Goal: Check status: Check status

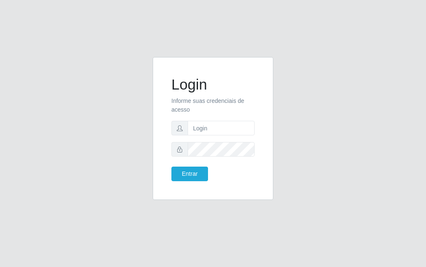
click at [240, 128] on input "text" at bounding box center [221, 128] width 67 height 15
type input "luiz@divinofogao"
click at [171, 166] on button "Entrar" at bounding box center [189, 173] width 37 height 15
click at [199, 176] on button "Entrar" at bounding box center [189, 173] width 37 height 15
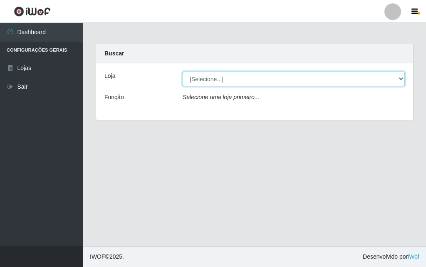
click at [208, 78] on select "[Selecione...] Divino Fogão - [GEOGRAPHIC_DATA]" at bounding box center [294, 79] width 222 height 15
select select "499"
click at [183, 72] on select "[Selecione...] Divino Fogão - [GEOGRAPHIC_DATA]" at bounding box center [294, 79] width 222 height 15
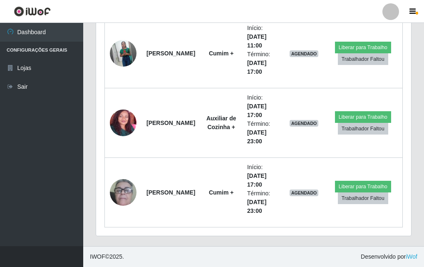
scroll to position [402, 0]
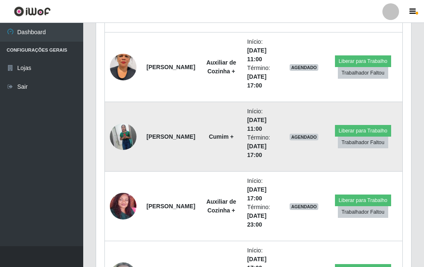
click at [124, 134] on img at bounding box center [123, 136] width 27 height 33
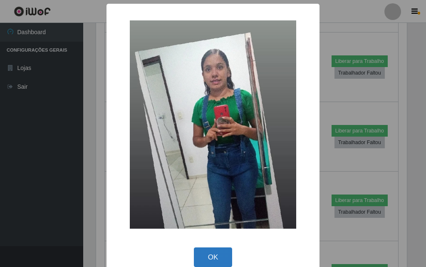
click at [215, 250] on button "OK" at bounding box center [213, 257] width 39 height 20
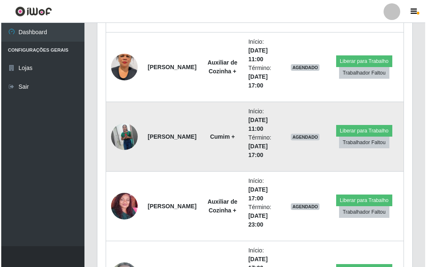
scroll to position [319, 0]
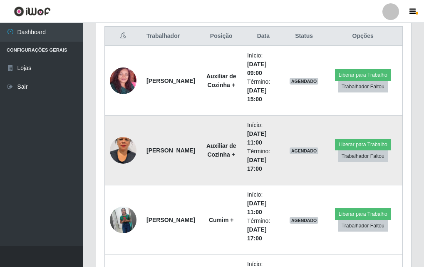
click at [117, 139] on img at bounding box center [123, 149] width 27 height 47
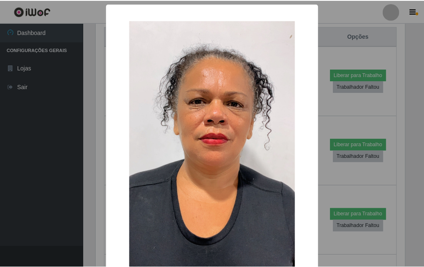
scroll to position [83, 0]
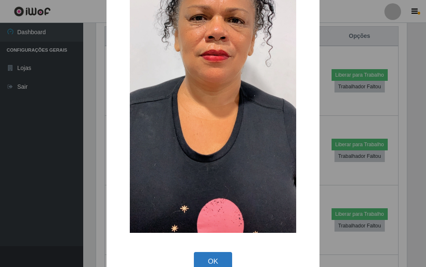
click at [228, 254] on button "OK" at bounding box center [213, 262] width 39 height 20
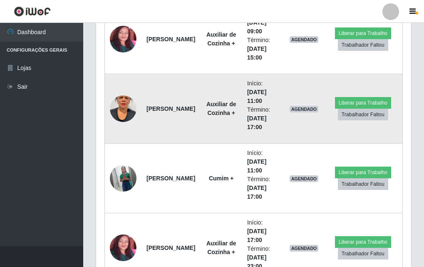
scroll to position [319, 0]
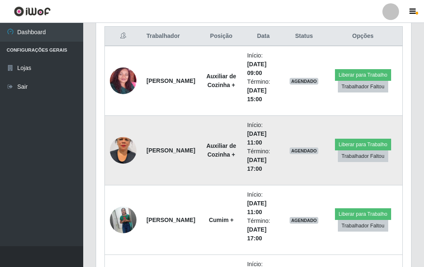
click at [119, 146] on img at bounding box center [123, 149] width 27 height 47
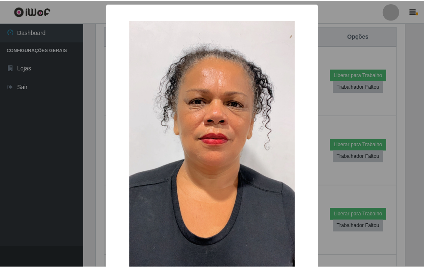
scroll to position [102, 0]
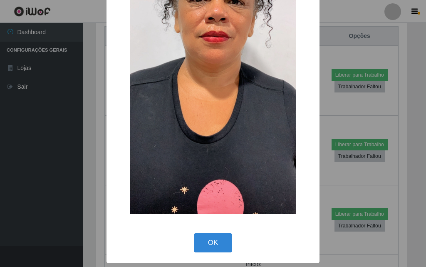
drag, startPoint x: 220, startPoint y: 241, endPoint x: 223, endPoint y: 208, distance: 33.0
click at [220, 241] on button "OK" at bounding box center [213, 243] width 39 height 20
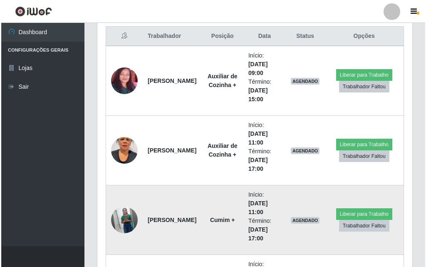
scroll to position [402, 0]
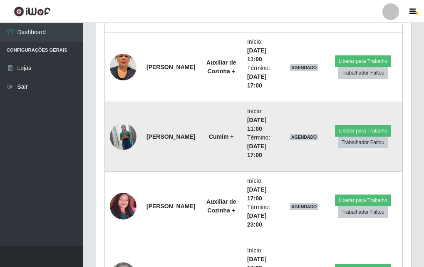
click at [128, 139] on img at bounding box center [123, 136] width 27 height 33
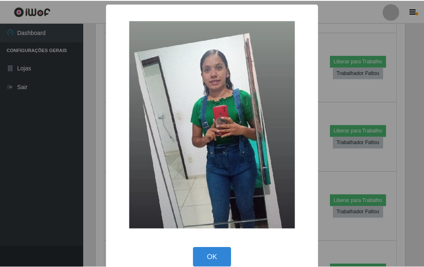
scroll to position [14, 0]
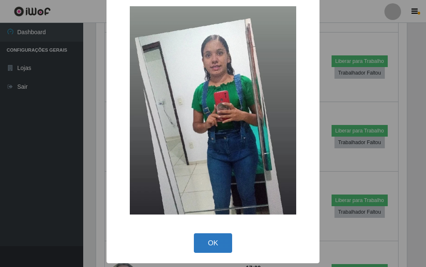
click at [203, 246] on button "OK" at bounding box center [213, 243] width 39 height 20
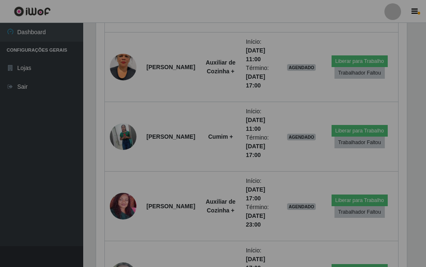
scroll to position [173, 315]
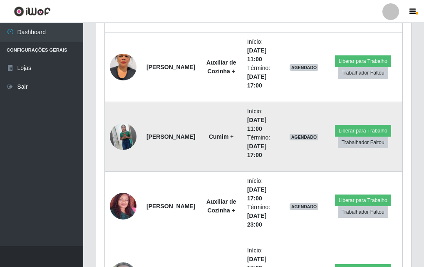
click at [129, 130] on img at bounding box center [123, 136] width 27 height 33
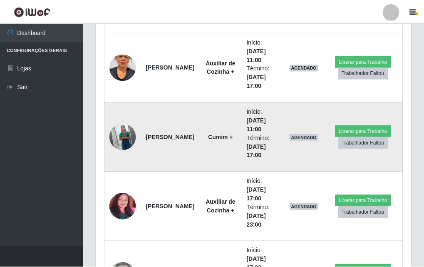
scroll to position [173, 311]
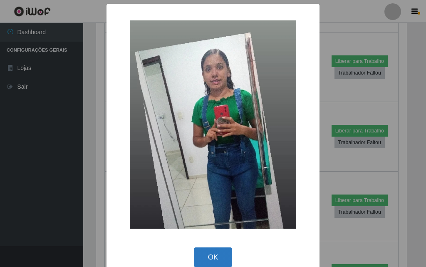
click at [218, 260] on button "OK" at bounding box center [213, 257] width 39 height 20
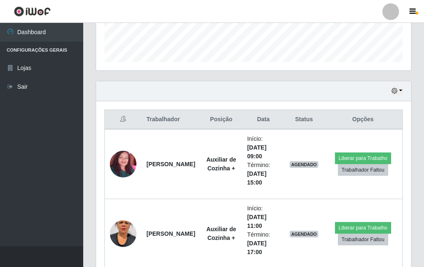
scroll to position [277, 0]
